Goal: Transaction & Acquisition: Download file/media

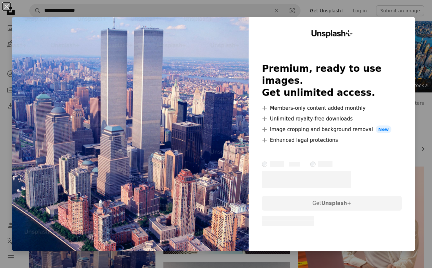
scroll to position [111, 0]
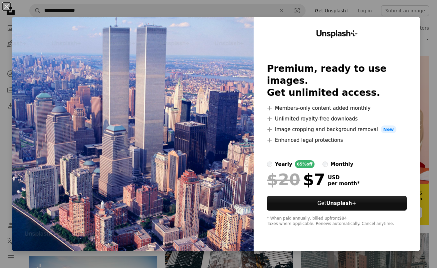
click at [154, 9] on div "An X shape Unsplash+ Premium, ready to use images. Get unlimited access. A plus…" at bounding box center [218, 134] width 437 height 268
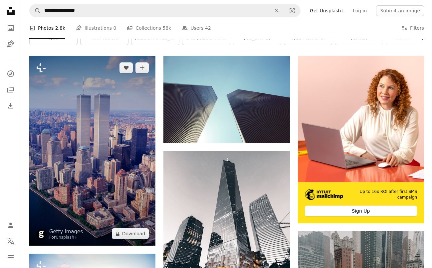
click at [130, 79] on img at bounding box center [92, 151] width 126 height 190
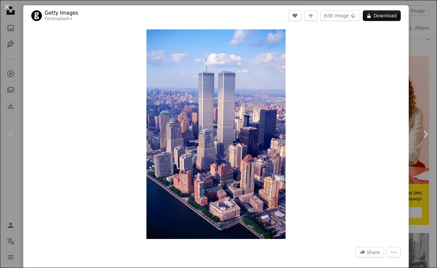
click at [412, 45] on div "An X shape Chevron left Chevron right Getty Images For Unsplash+ A heart A plus…" at bounding box center [218, 134] width 437 height 268
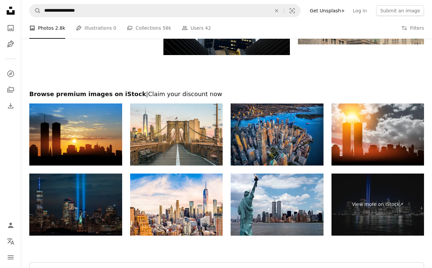
scroll to position [1350, 0]
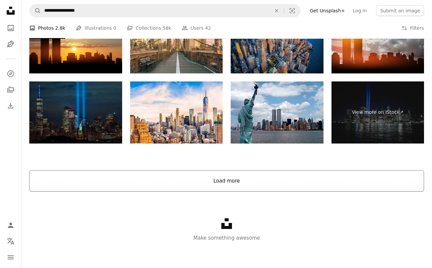
click at [220, 176] on button "Load more" at bounding box center [226, 180] width 395 height 21
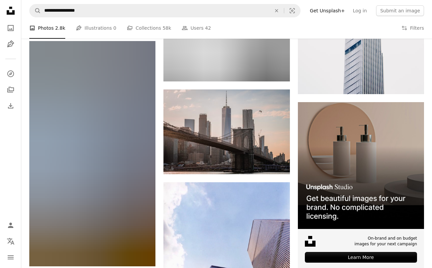
scroll to position [3398, 0]
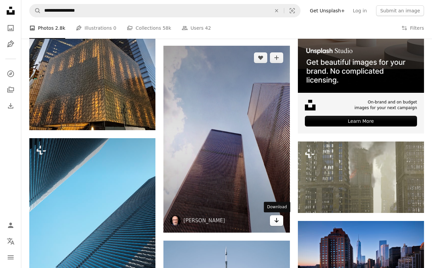
click at [276, 222] on icon "Arrow pointing down" at bounding box center [276, 220] width 5 height 8
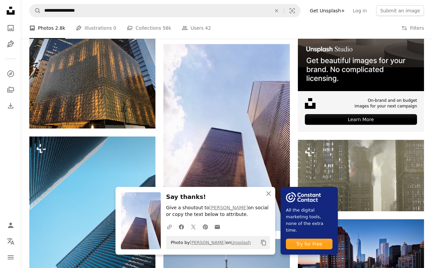
scroll to position [3396, 0]
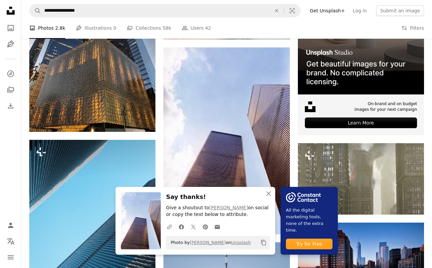
drag, startPoint x: 268, startPoint y: 195, endPoint x: 293, endPoint y: 172, distance: 33.5
click at [268, 195] on icon "An X shape" at bounding box center [269, 193] width 8 height 8
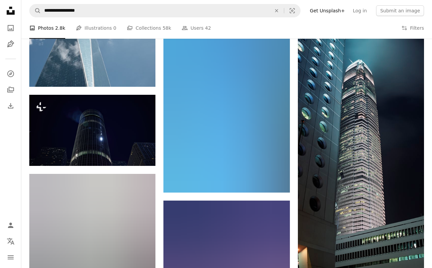
scroll to position [8331, 0]
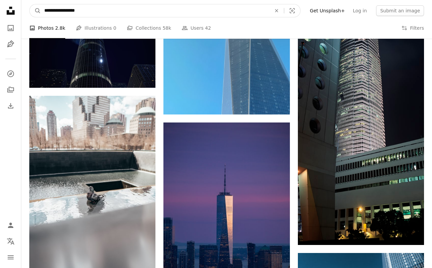
click at [119, 14] on input "**********" at bounding box center [155, 10] width 229 height 13
type input "**********"
click button "A magnifying glass" at bounding box center [35, 10] width 11 height 13
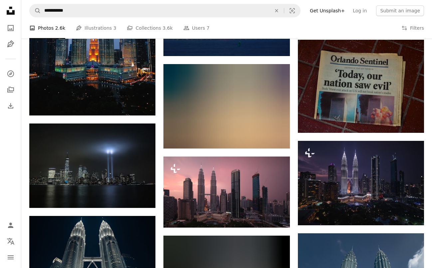
scroll to position [522, 0]
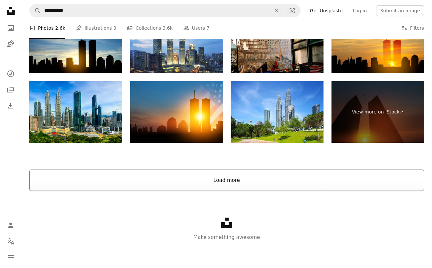
click at [207, 182] on button "Load more" at bounding box center [226, 179] width 395 height 21
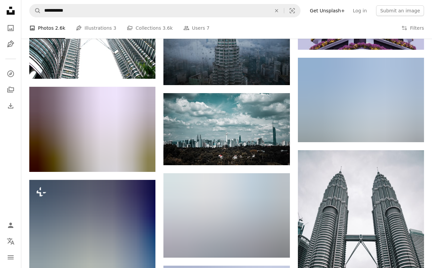
scroll to position [3984, 0]
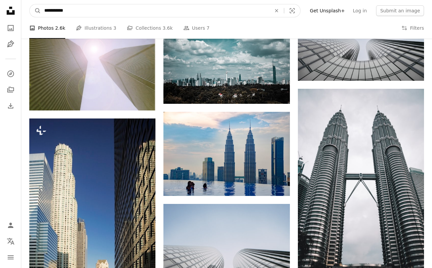
click at [81, 10] on input "**********" at bounding box center [155, 10] width 229 height 13
type input "*"
type input "**********"
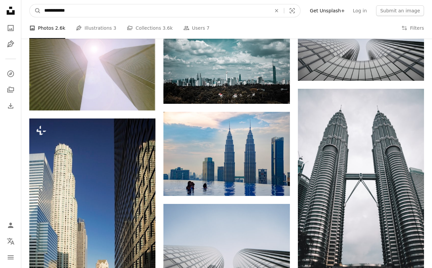
click button "A magnifying glass" at bounding box center [35, 10] width 11 height 13
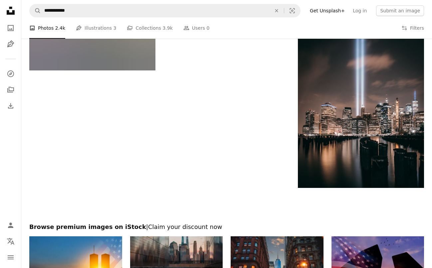
scroll to position [1236, 0]
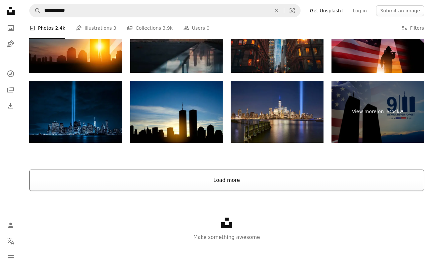
click at [257, 171] on button "Load more" at bounding box center [226, 179] width 395 height 21
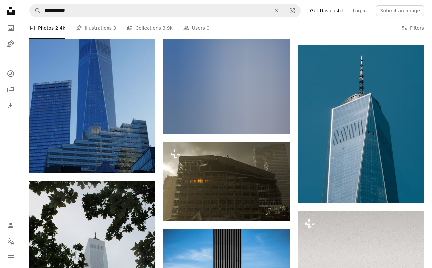
scroll to position [5203, 0]
